Goal: Information Seeking & Learning: Learn about a topic

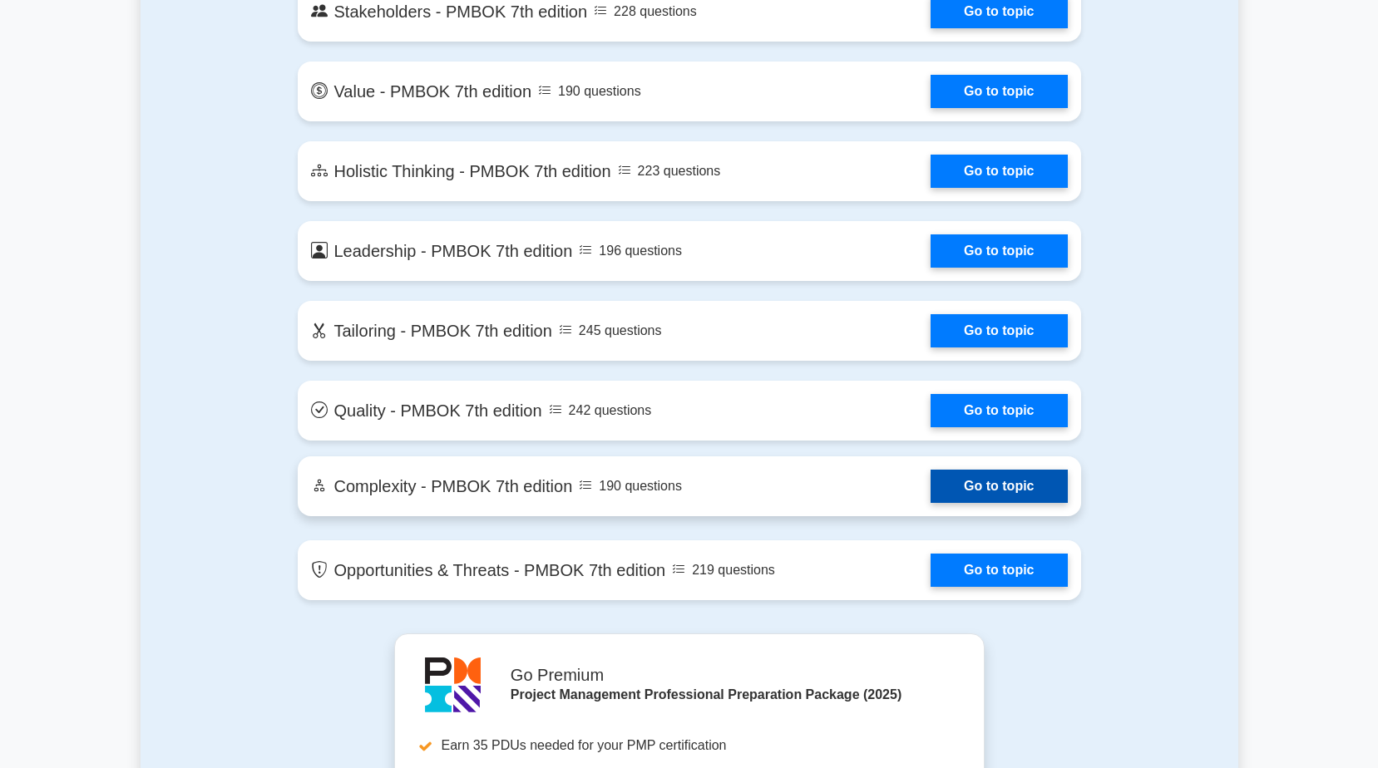
scroll to position [3243, 0]
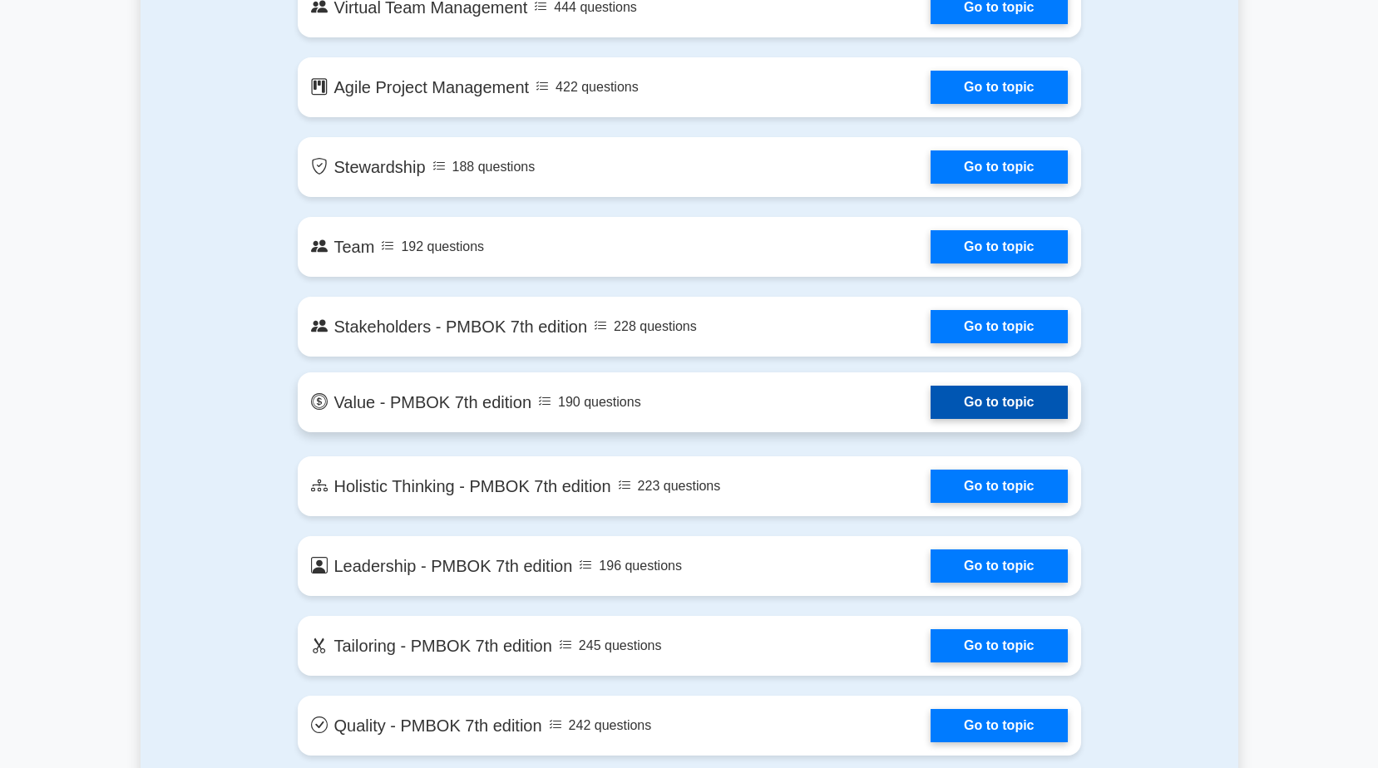
click at [1034, 410] on link "Go to topic" at bounding box center [998, 402] width 136 height 33
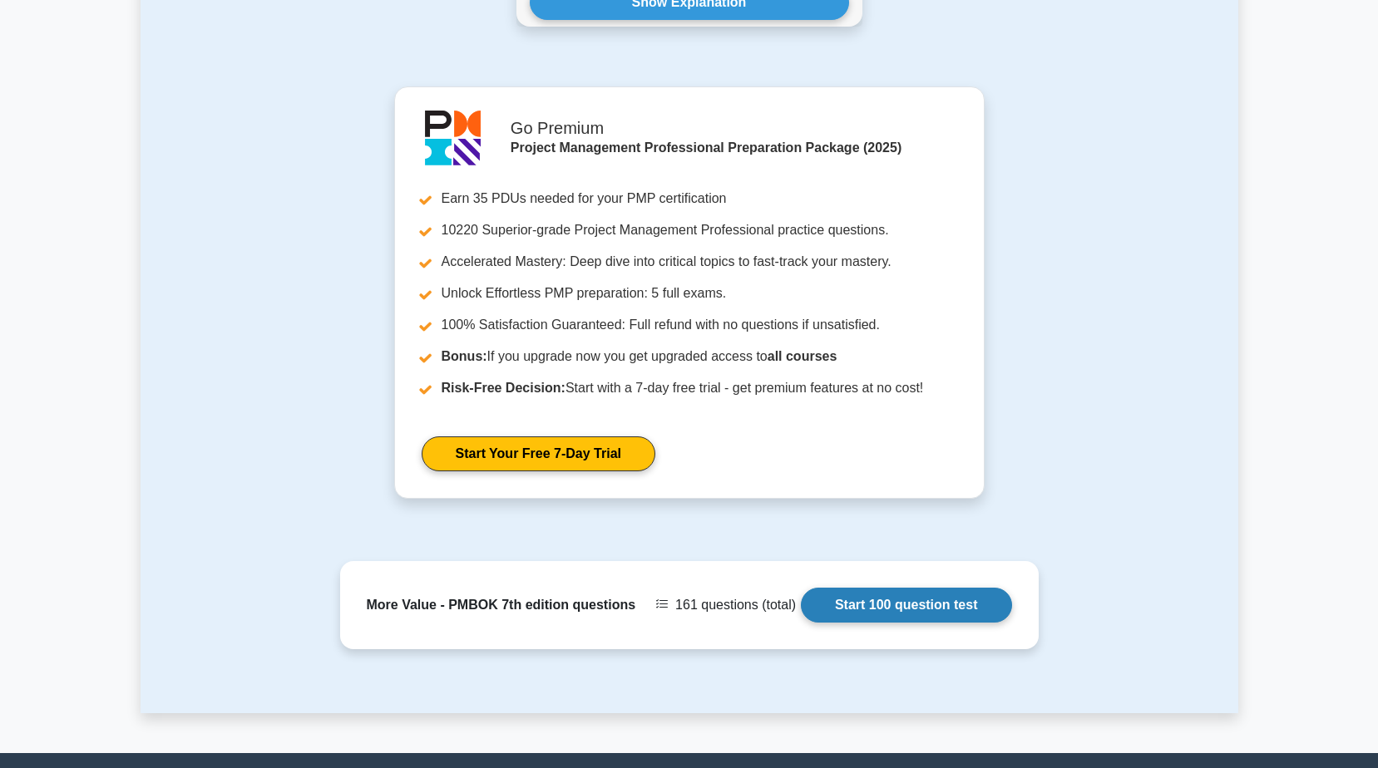
scroll to position [1746, 0]
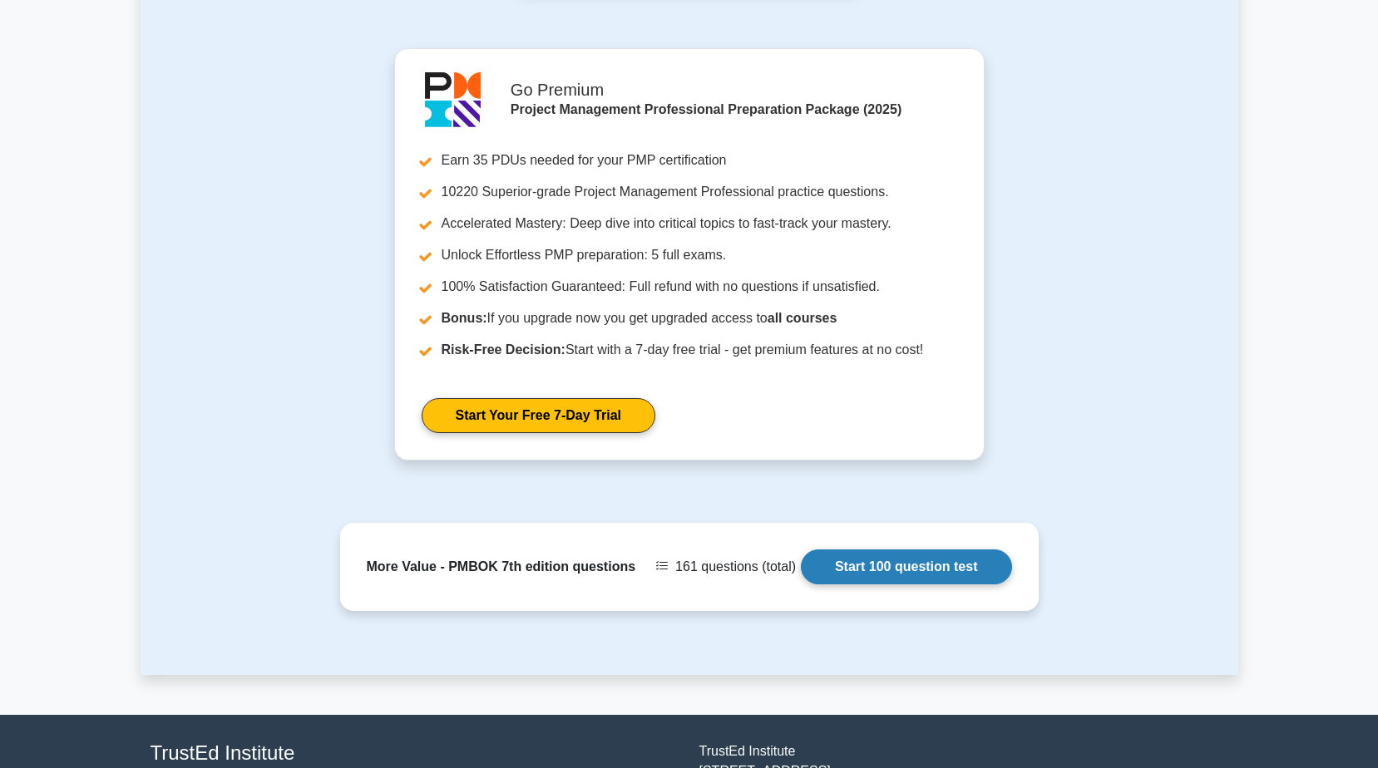
click at [953, 562] on link "Start 100 question test" at bounding box center [906, 567] width 211 height 35
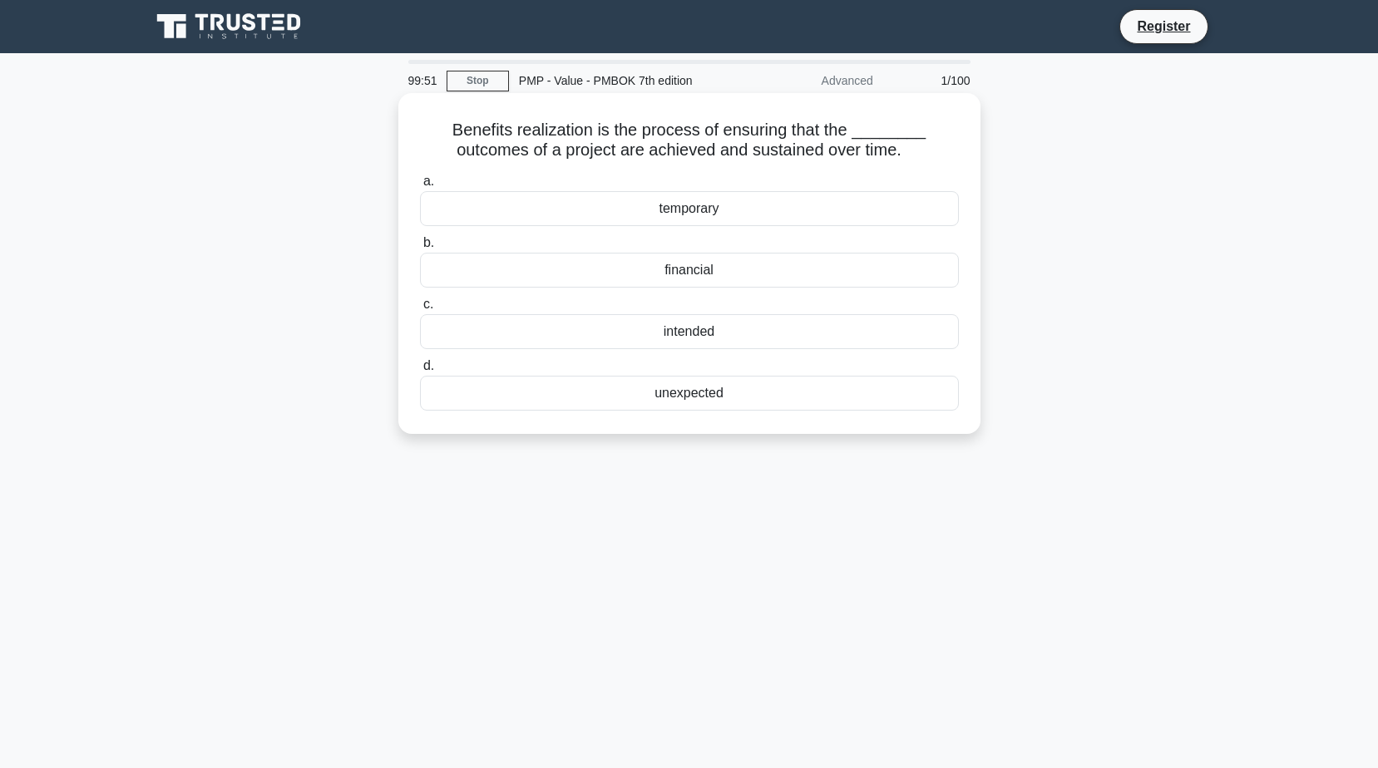
click at [833, 276] on div "financial" at bounding box center [689, 270] width 539 height 35
click at [420, 249] on input "b. financial" at bounding box center [420, 243] width 0 height 11
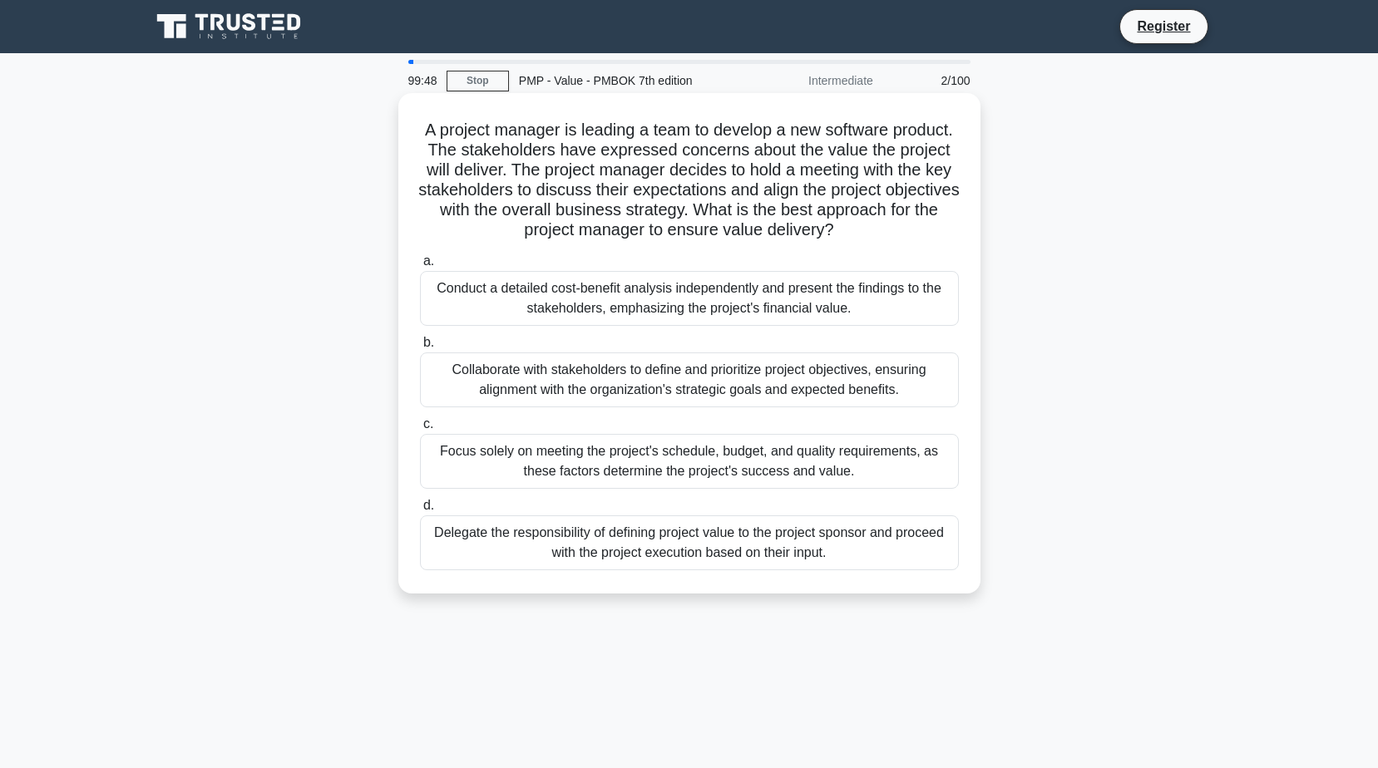
click at [831, 300] on div "Conduct a detailed cost-benefit analysis independently and present the findings…" at bounding box center [689, 298] width 539 height 55
click at [420, 267] on input "a. Conduct a detailed cost-benefit analysis independently and present the findi…" at bounding box center [420, 261] width 0 height 11
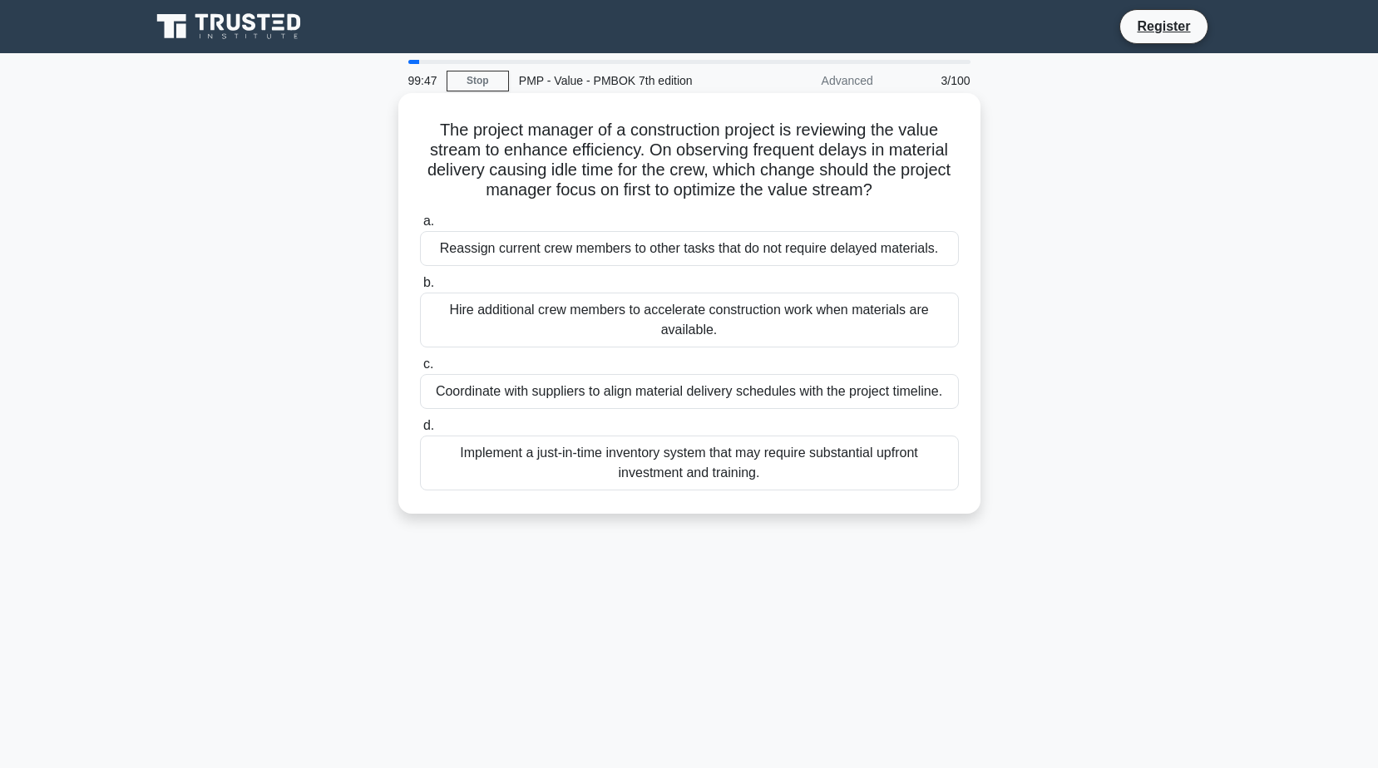
click at [832, 300] on div "Hire additional crew members to accelerate construction work when materials are…" at bounding box center [689, 320] width 539 height 55
click at [420, 288] on input "b. Hire additional crew members to accelerate construction work when materials …" at bounding box center [420, 283] width 0 height 11
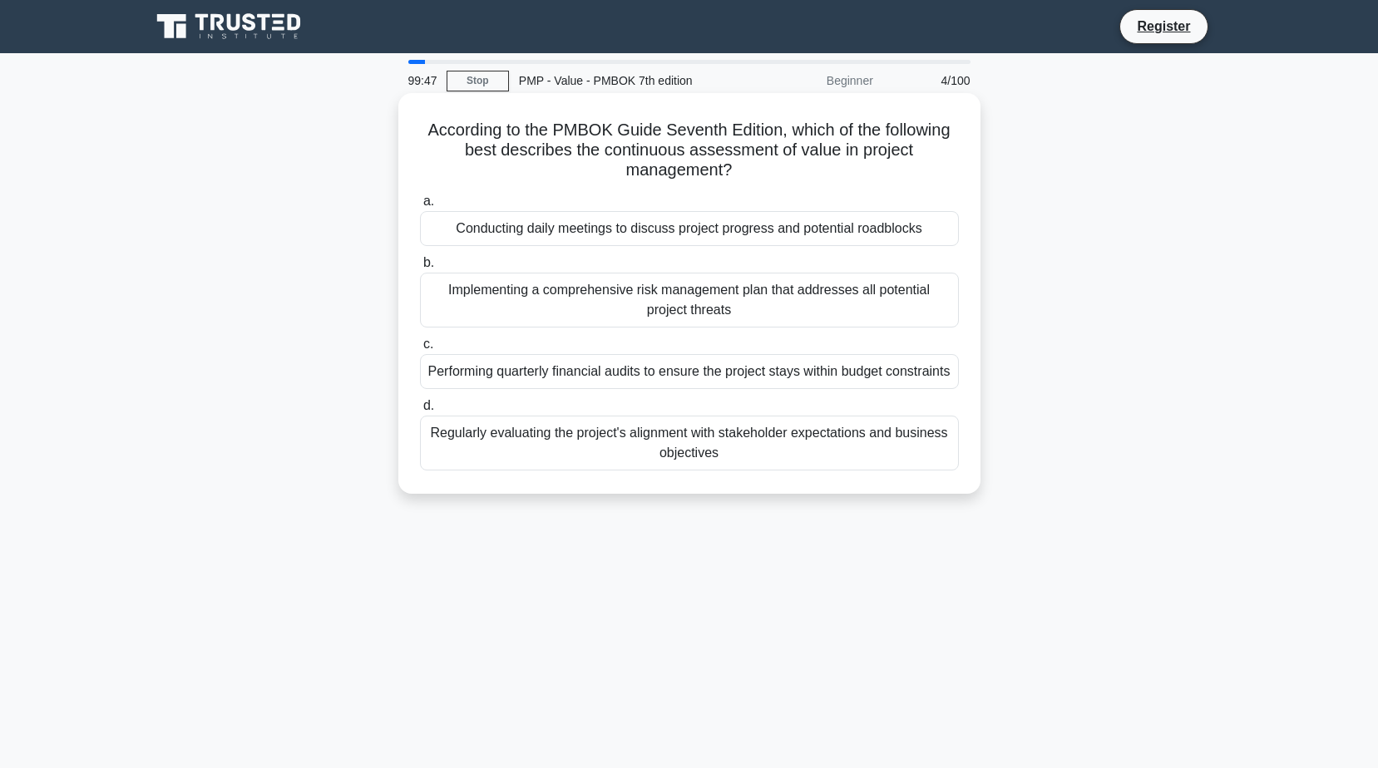
drag, startPoint x: 832, startPoint y: 300, endPoint x: 837, endPoint y: 310, distance: 11.2
click at [837, 310] on div "Implementing a comprehensive risk management plan that addresses all potential …" at bounding box center [689, 300] width 539 height 55
